Goal: Transaction & Acquisition: Purchase product/service

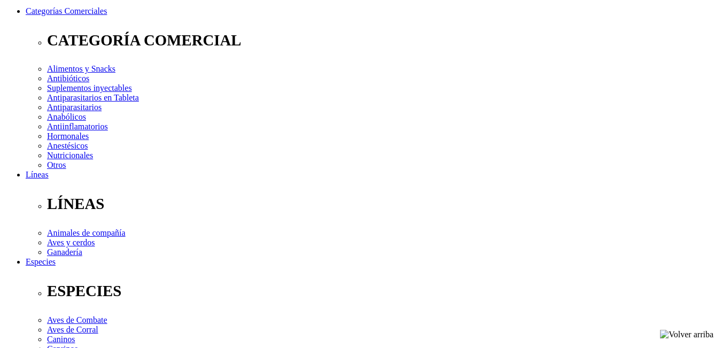
scroll to position [160, 0]
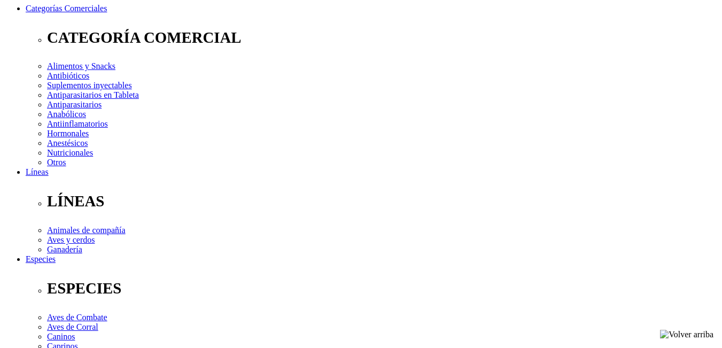
type input "4"
select select "3"
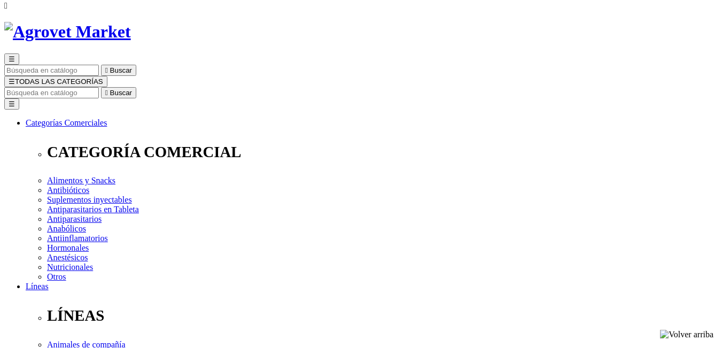
scroll to position [214, 0]
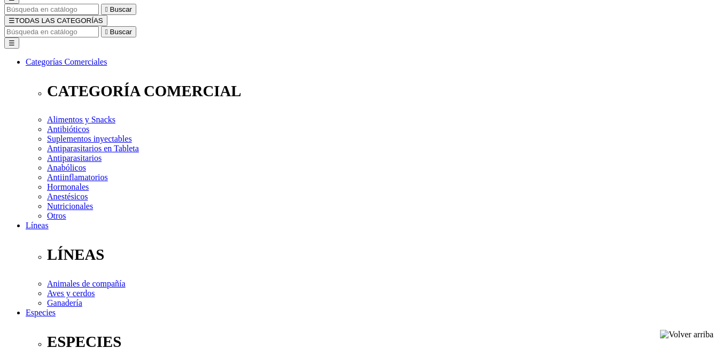
select select "3"
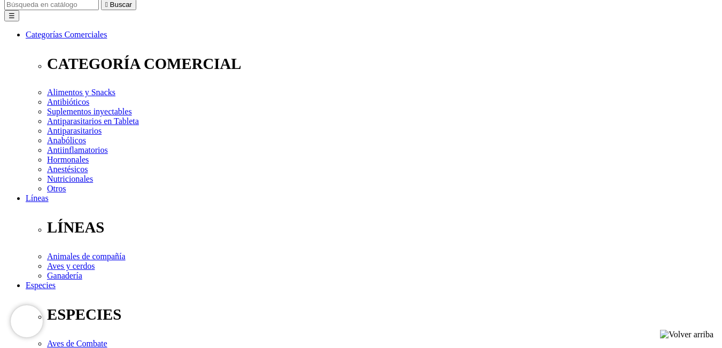
scroll to position [160, 0]
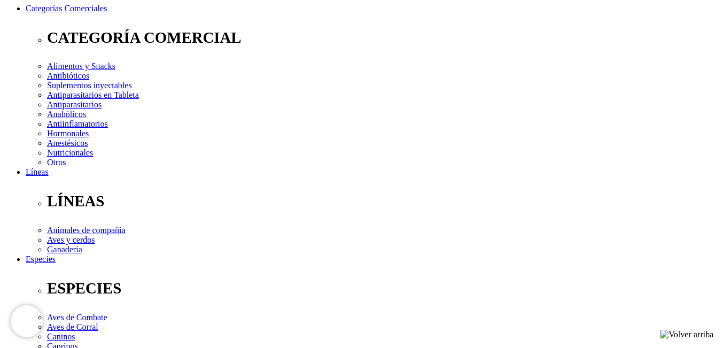
type input "4"
select select "3"
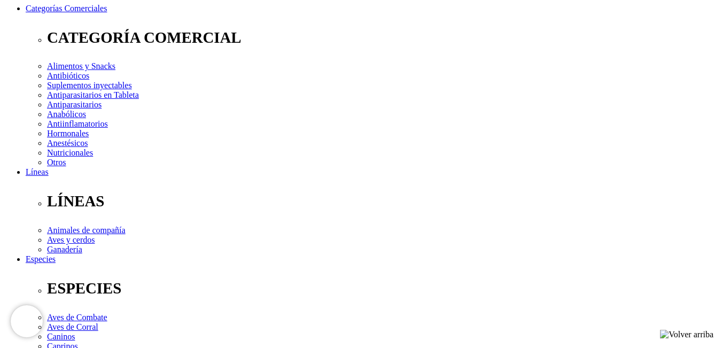
select select "3"
type input "5"
select select "3"
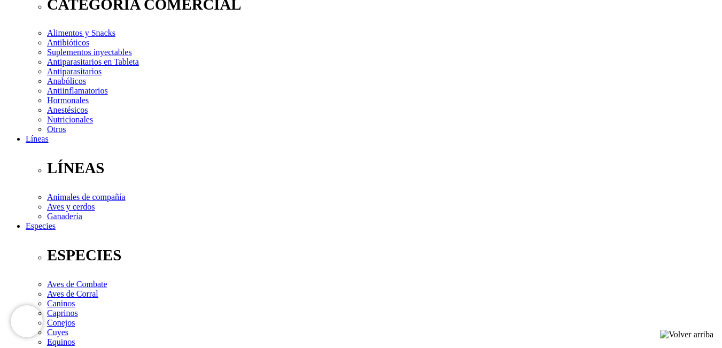
select select "3"
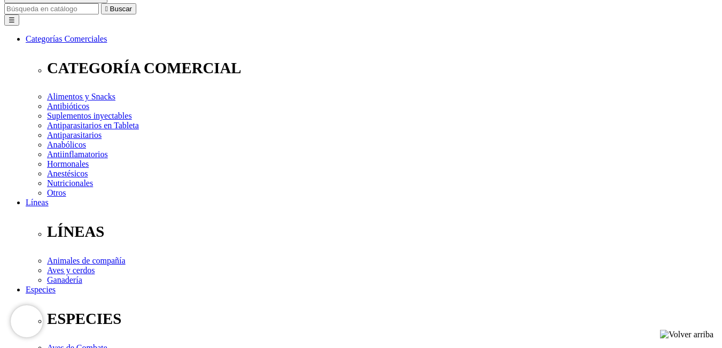
scroll to position [107, 0]
